Goal: Transaction & Acquisition: Purchase product/service

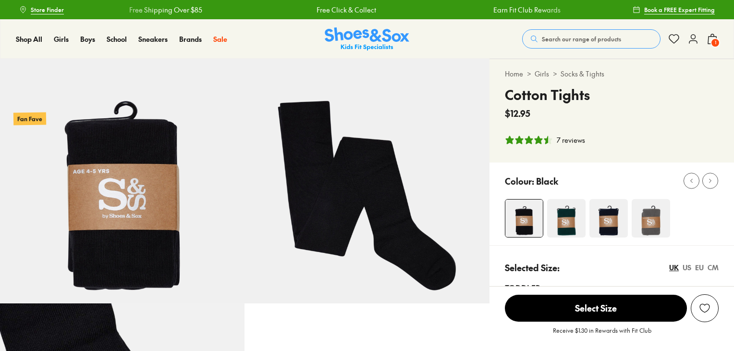
select select "*"
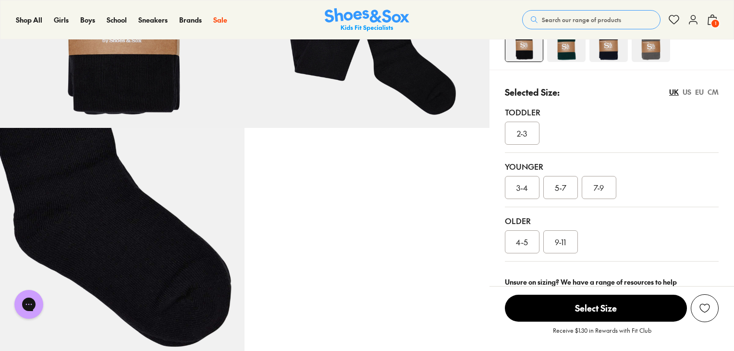
scroll to position [192, 0]
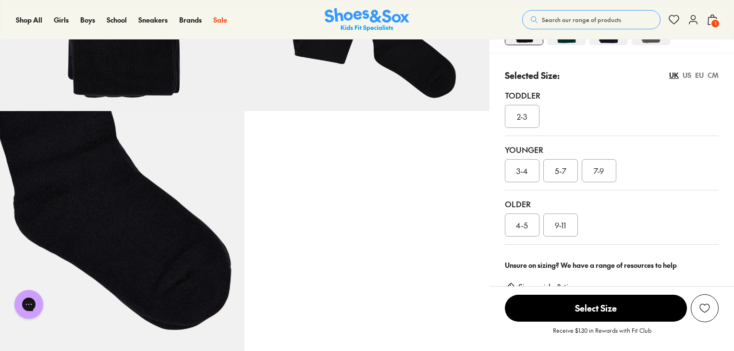
click at [557, 171] on span "5-7" at bounding box center [561, 171] width 12 height 12
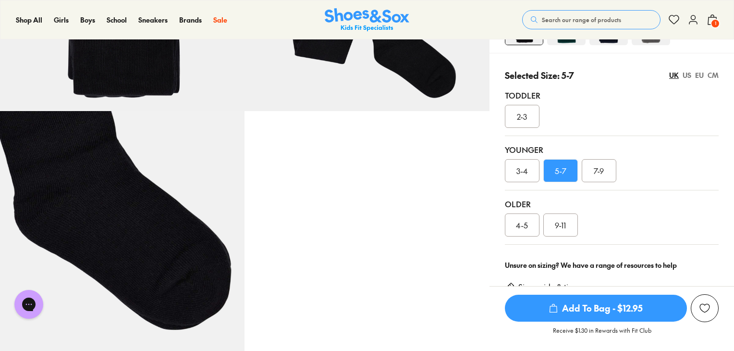
click at [626, 310] on span "Add To Bag - $12.95" at bounding box center [596, 308] width 182 height 27
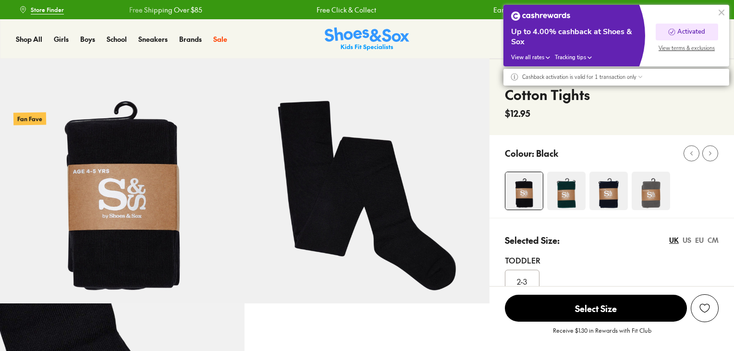
scroll to position [31, 0]
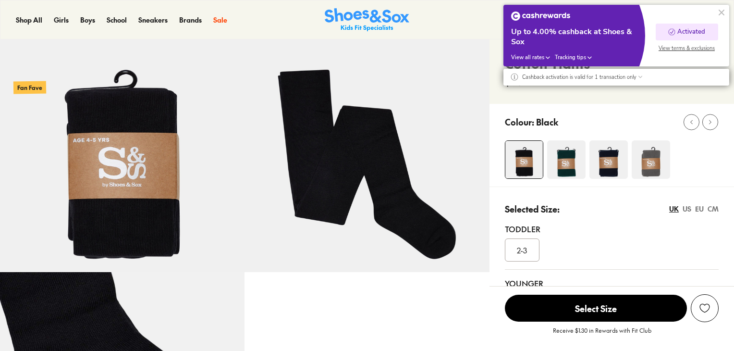
select select "*"
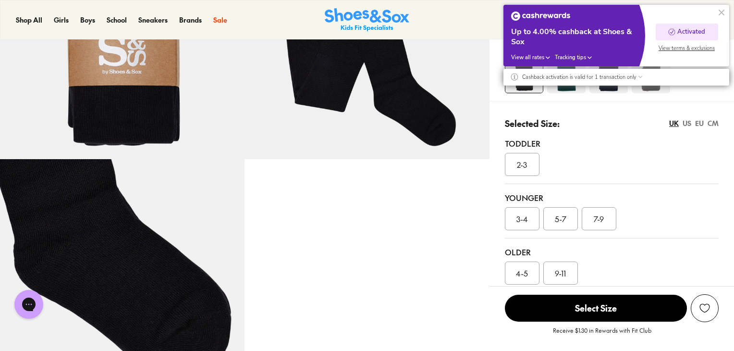
scroll to position [0, 0]
click at [602, 222] on span "7-9" at bounding box center [599, 219] width 10 height 12
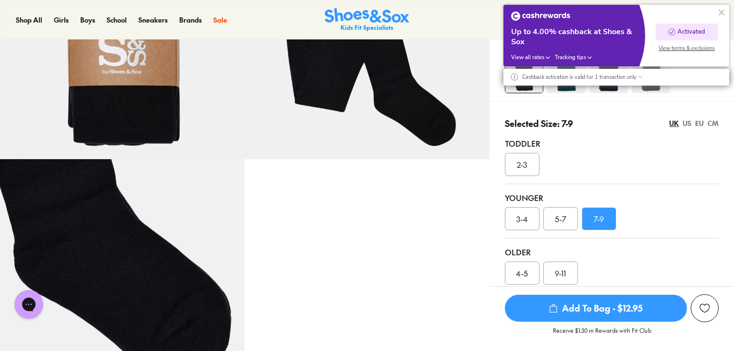
scroll to position [96, 0]
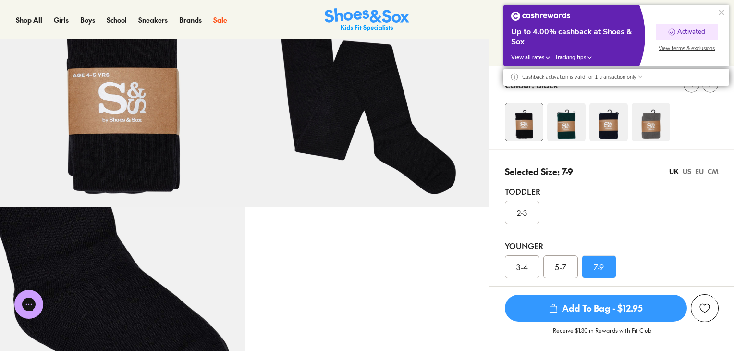
click at [624, 302] on span "Add To Bag - $12.95" at bounding box center [596, 308] width 182 height 27
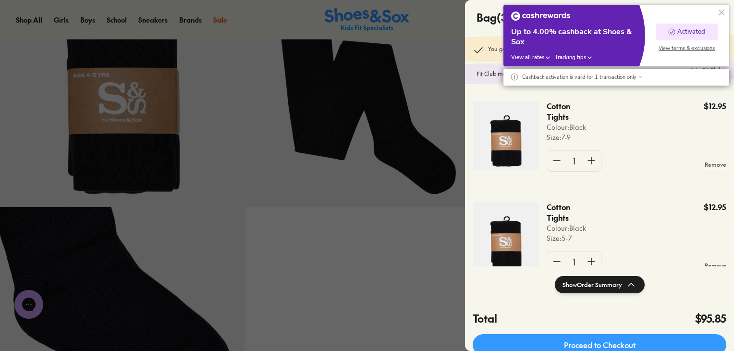
click at [615, 288] on button "Show Order Summary" at bounding box center [600, 284] width 90 height 17
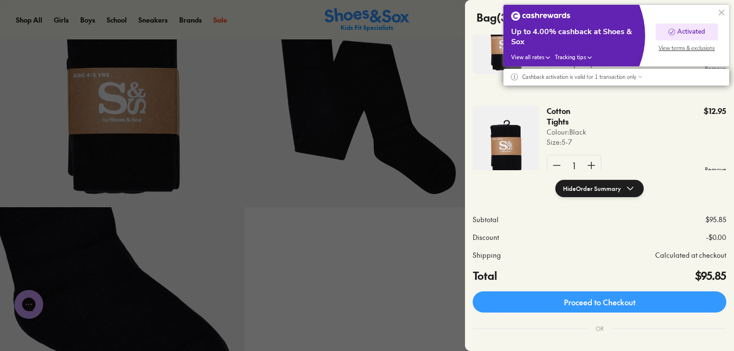
click at [719, 13] on button at bounding box center [722, 13] width 12 height 12
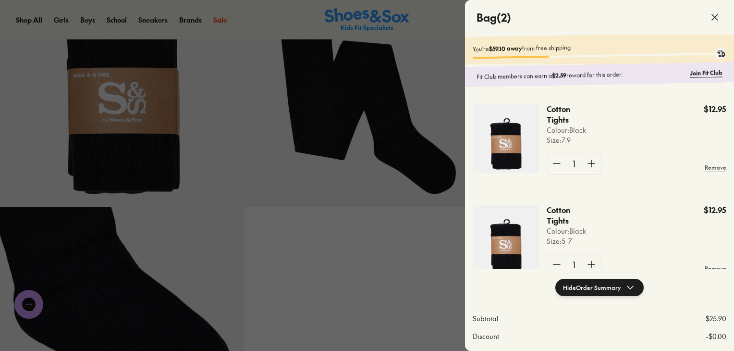
scroll to position [48, 0]
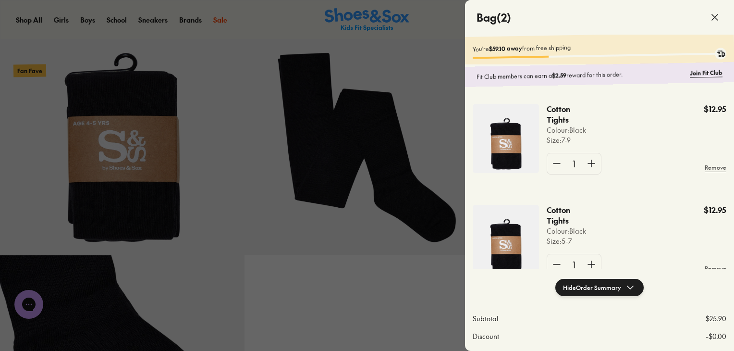
click at [219, 19] on div at bounding box center [367, 175] width 734 height 351
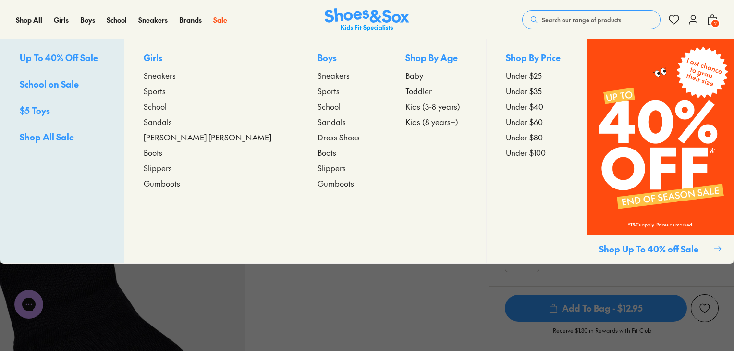
click at [83, 51] on link "Up To 40% Off Sale" at bounding box center [62, 58] width 85 height 15
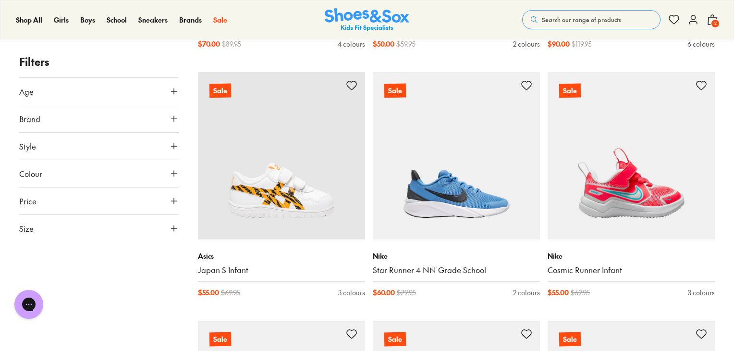
scroll to position [2114, 0]
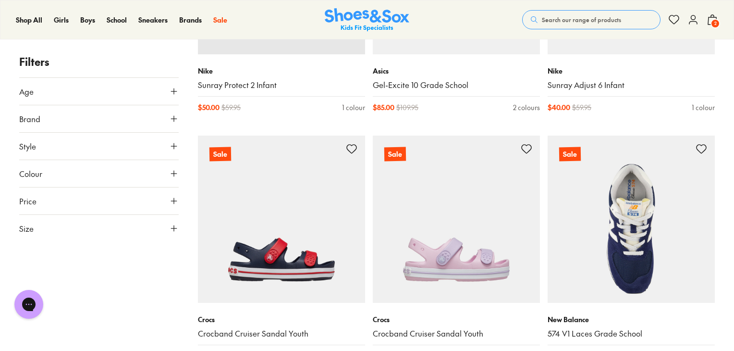
scroll to position [3076, 0]
